Goal: Transaction & Acquisition: Purchase product/service

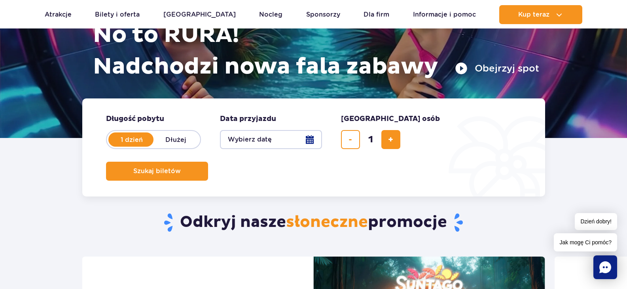
scroll to position [119, 0]
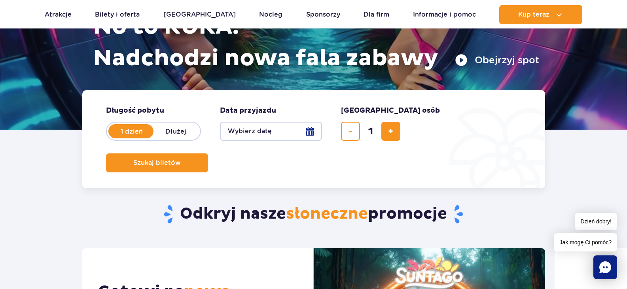
click at [272, 133] on button "Wybierz datę" at bounding box center [271, 131] width 102 height 19
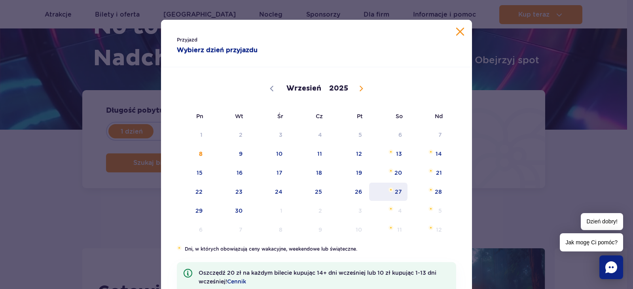
click at [388, 192] on span "Wrzesień 27, 2025" at bounding box center [390, 189] width 5 height 5
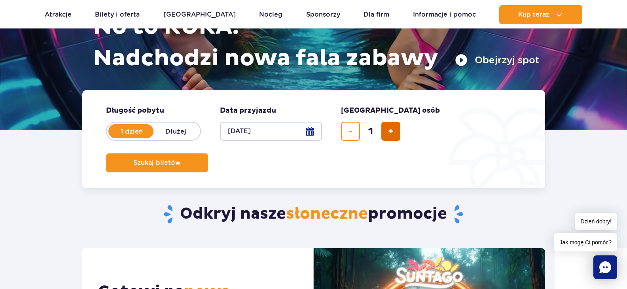
click at [386, 131] on button "dodaj bilet" at bounding box center [390, 131] width 19 height 19
type input "2"
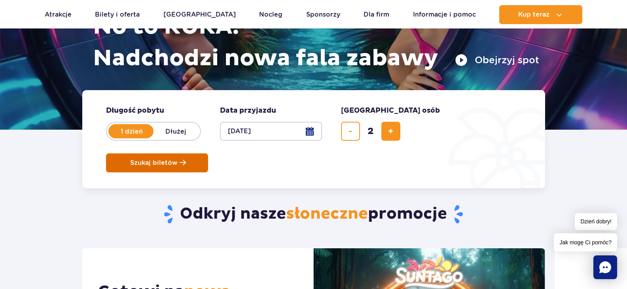
click at [208, 153] on button "Szukaj biletów" at bounding box center [157, 162] width 102 height 19
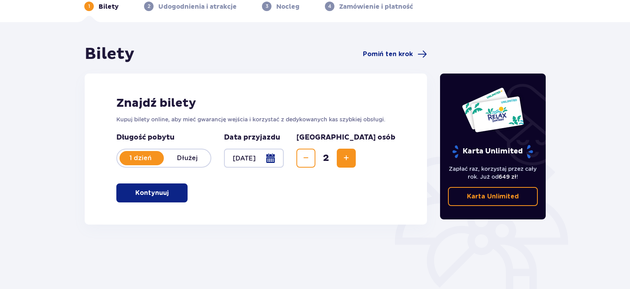
scroll to position [35, 0]
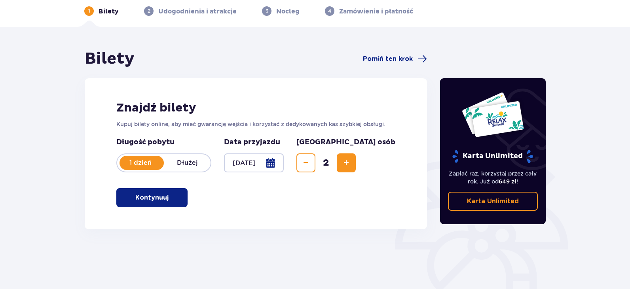
click at [144, 199] on p "Kontynuuj" at bounding box center [151, 197] width 33 height 9
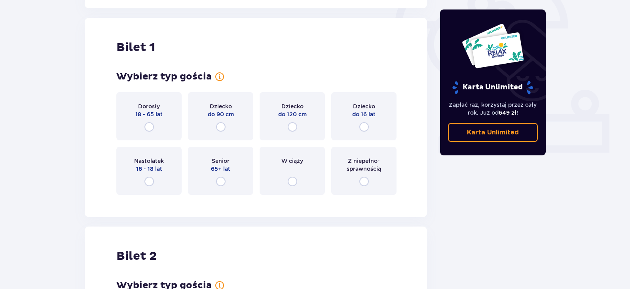
scroll to position [264, 0]
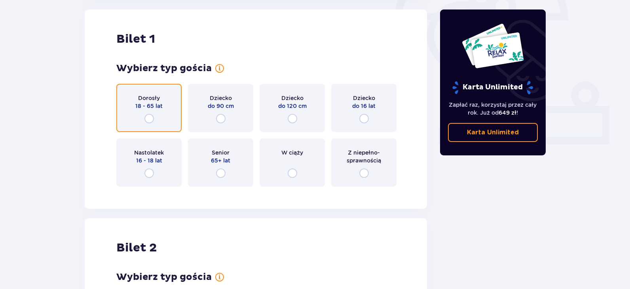
click at [150, 121] on input "radio" at bounding box center [148, 118] width 9 height 9
radio input "true"
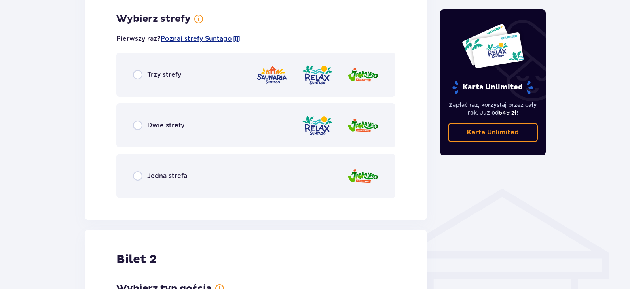
scroll to position [457, 0]
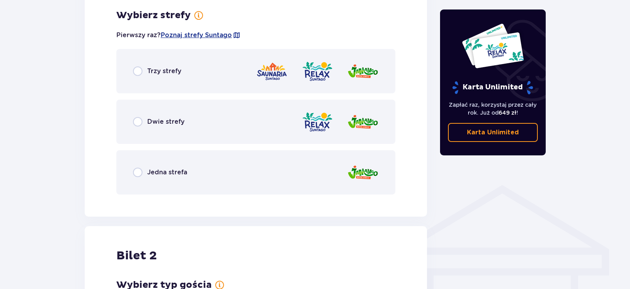
click at [145, 78] on div "Trzy strefy" at bounding box center [255, 71] width 279 height 44
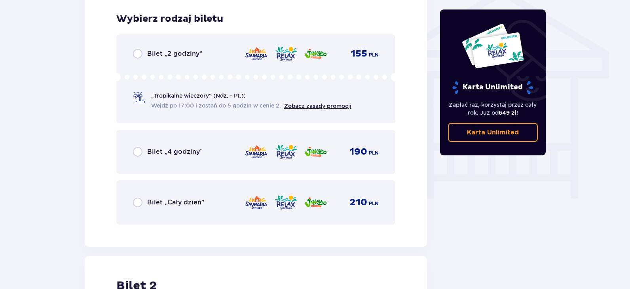
scroll to position [658, 0]
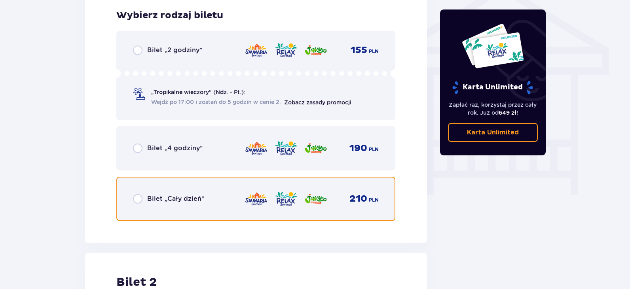
click at [139, 201] on input "radio" at bounding box center [137, 198] width 9 height 9
radio input "true"
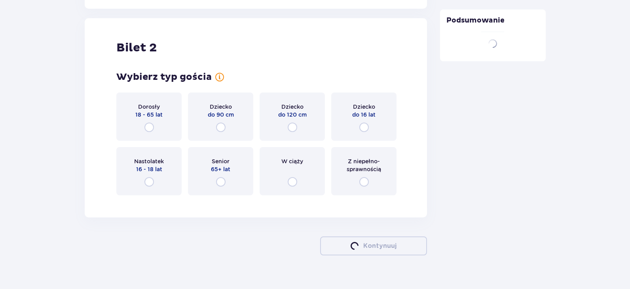
scroll to position [901, 0]
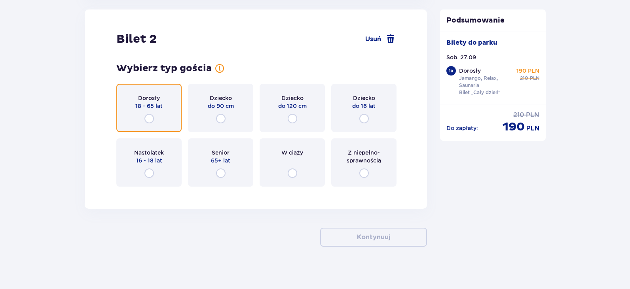
click at [151, 119] on input "radio" at bounding box center [148, 118] width 9 height 9
radio input "true"
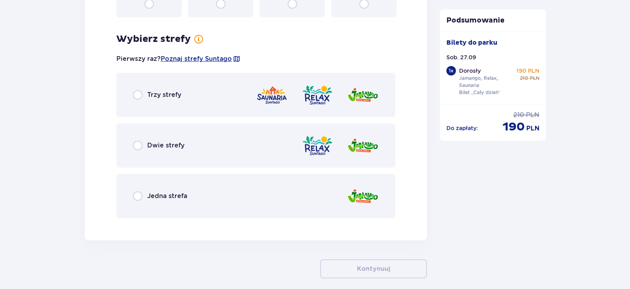
scroll to position [1094, 0]
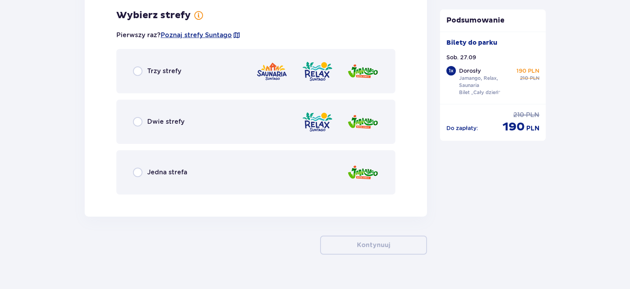
click at [132, 76] on div "Trzy strefy" at bounding box center [255, 71] width 279 height 44
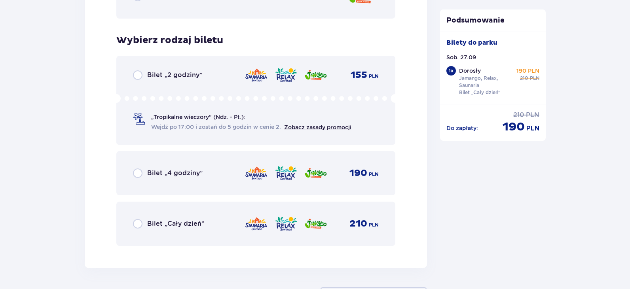
scroll to position [1295, 0]
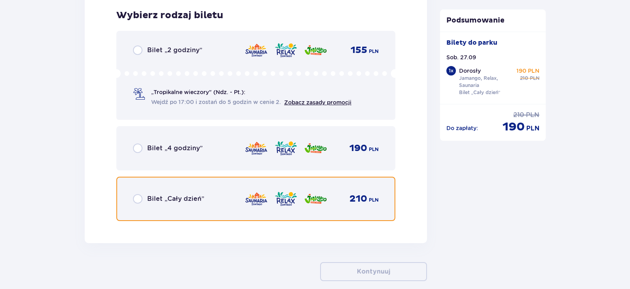
click at [138, 202] on input "radio" at bounding box center [137, 198] width 9 height 9
radio input "true"
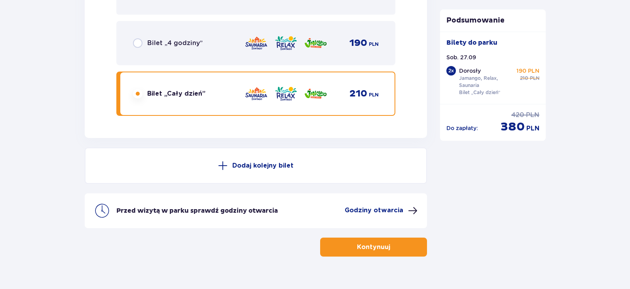
scroll to position [1415, 0]
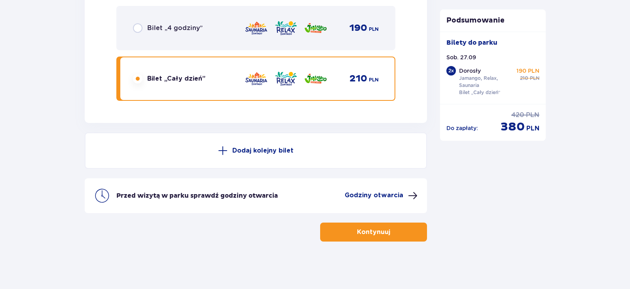
click at [379, 235] on p "Kontynuuj" at bounding box center [373, 232] width 33 height 9
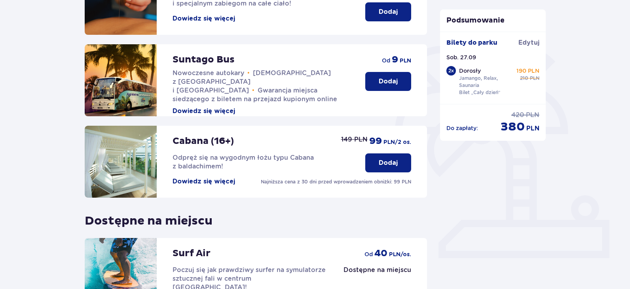
scroll to position [158, 0]
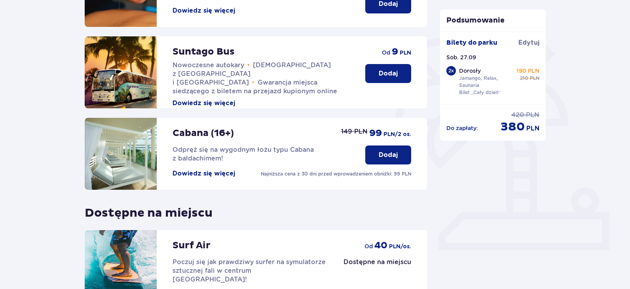
click at [394, 69] on button "Dodaj" at bounding box center [388, 73] width 46 height 19
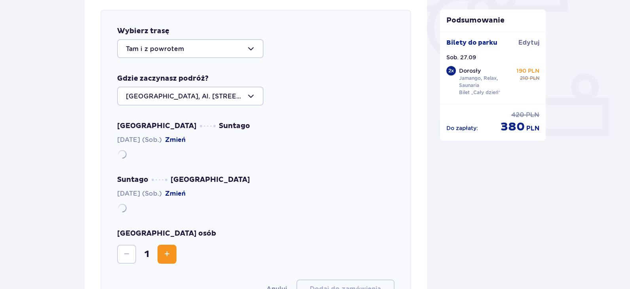
scroll to position [273, 0]
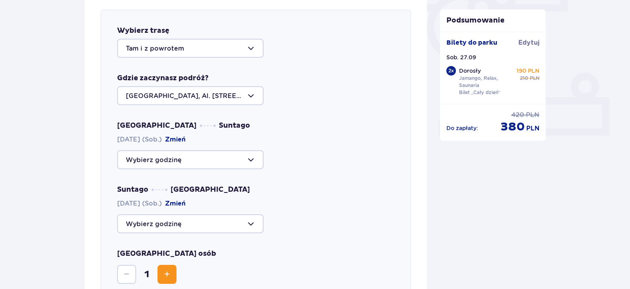
click at [199, 100] on div at bounding box center [190, 95] width 146 height 19
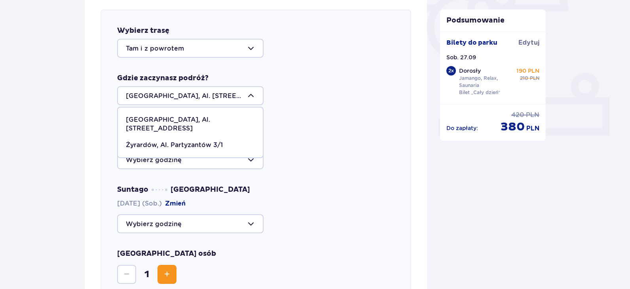
click at [173, 141] on p "Żyrardów, Al. Partyzantów 3/1" at bounding box center [174, 145] width 97 height 9
type input "Żyrardów, Al. Partyzantów 3/1"
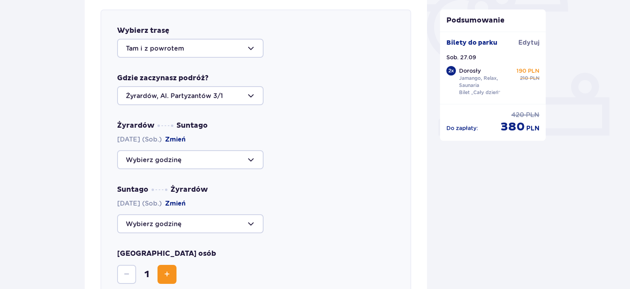
click at [181, 156] on div at bounding box center [190, 159] width 146 height 19
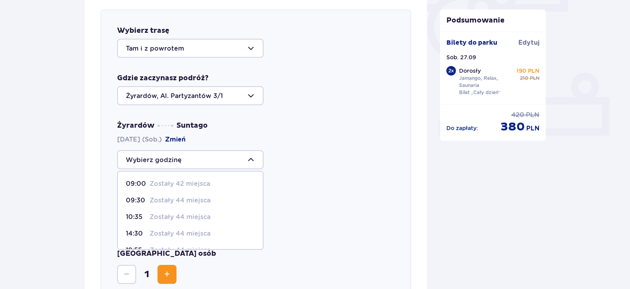
click at [160, 185] on p "Zostały 42 miejsca" at bounding box center [179, 184] width 61 height 9
type input "09:00"
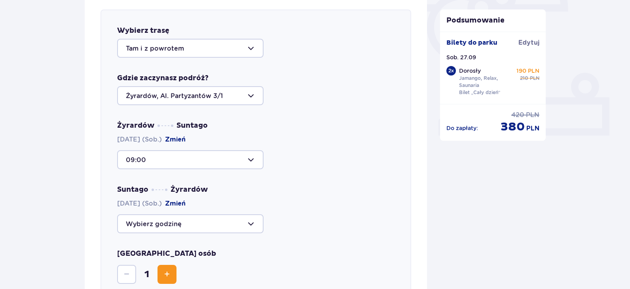
click at [168, 217] on div at bounding box center [190, 223] width 146 height 19
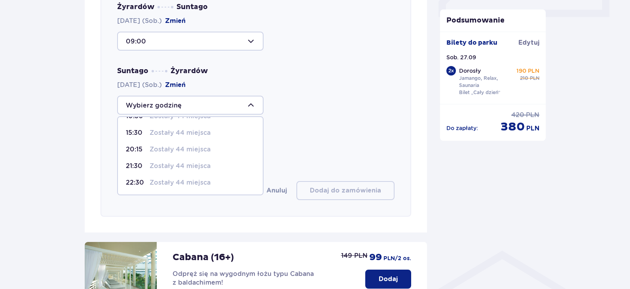
scroll to position [47, 0]
click at [170, 146] on p "Zostały 44 miejsca" at bounding box center [179, 149] width 61 height 9
type input "20:15"
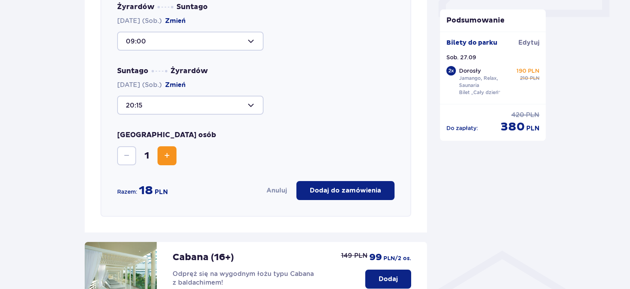
click at [170, 153] on span "Increase" at bounding box center [166, 155] width 9 height 9
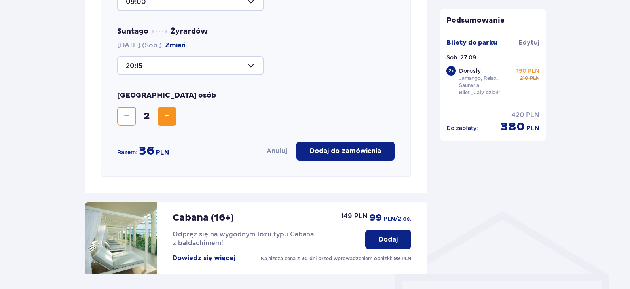
click at [319, 148] on p "Dodaj do zamówienia" at bounding box center [345, 151] width 71 height 9
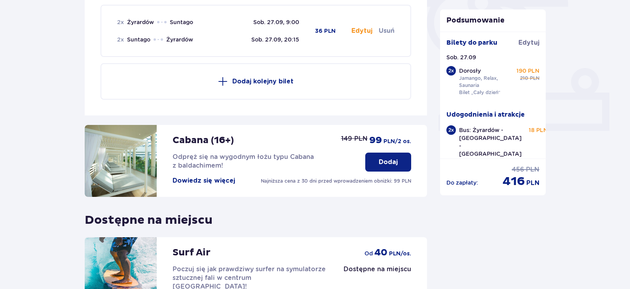
scroll to position [273, 0]
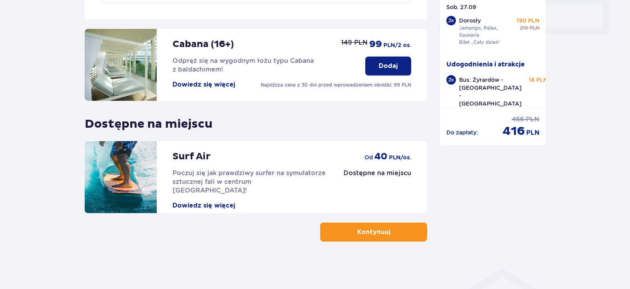
click at [374, 237] on p "Kontynuuj" at bounding box center [373, 232] width 33 height 9
